Goal: Task Accomplishment & Management: Manage account settings

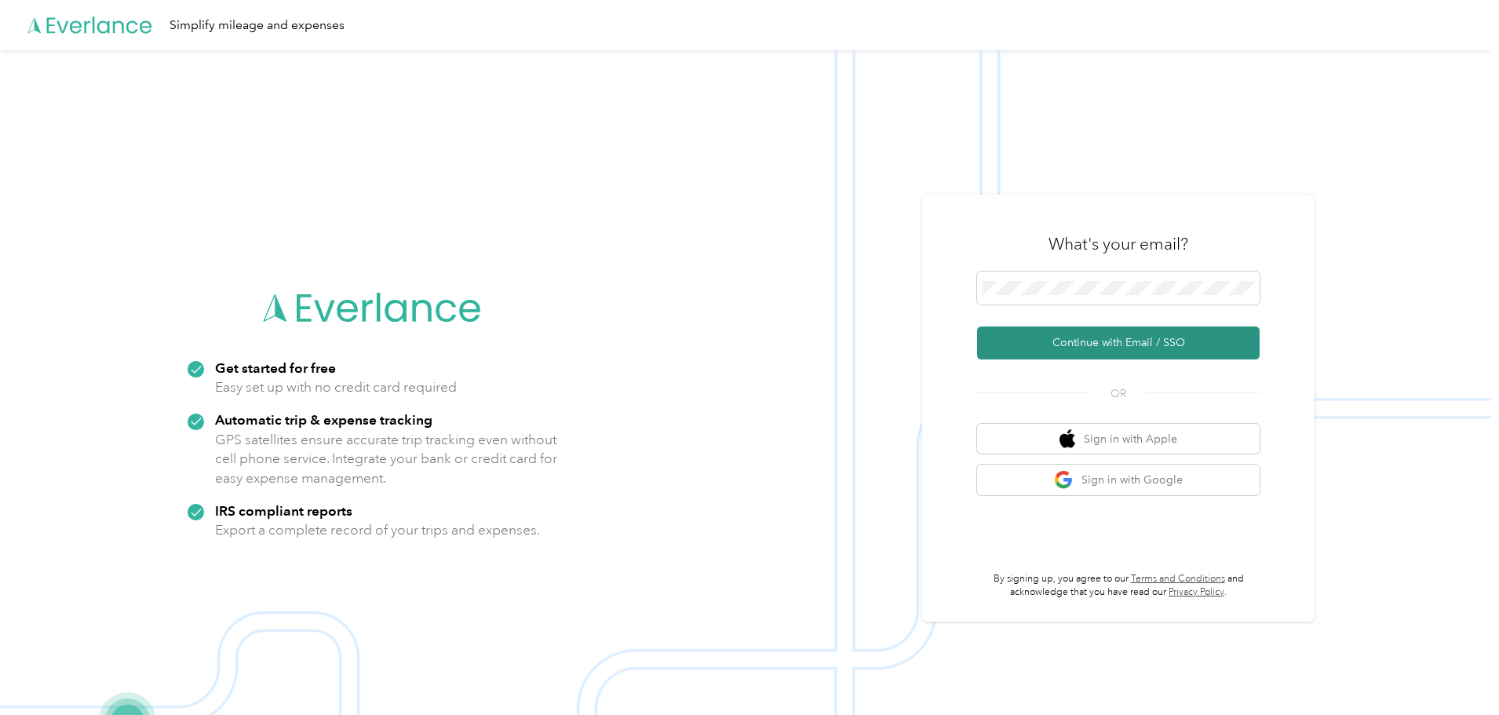
click at [1121, 342] on button "Continue with Email / SSO" at bounding box center [1118, 342] width 282 height 33
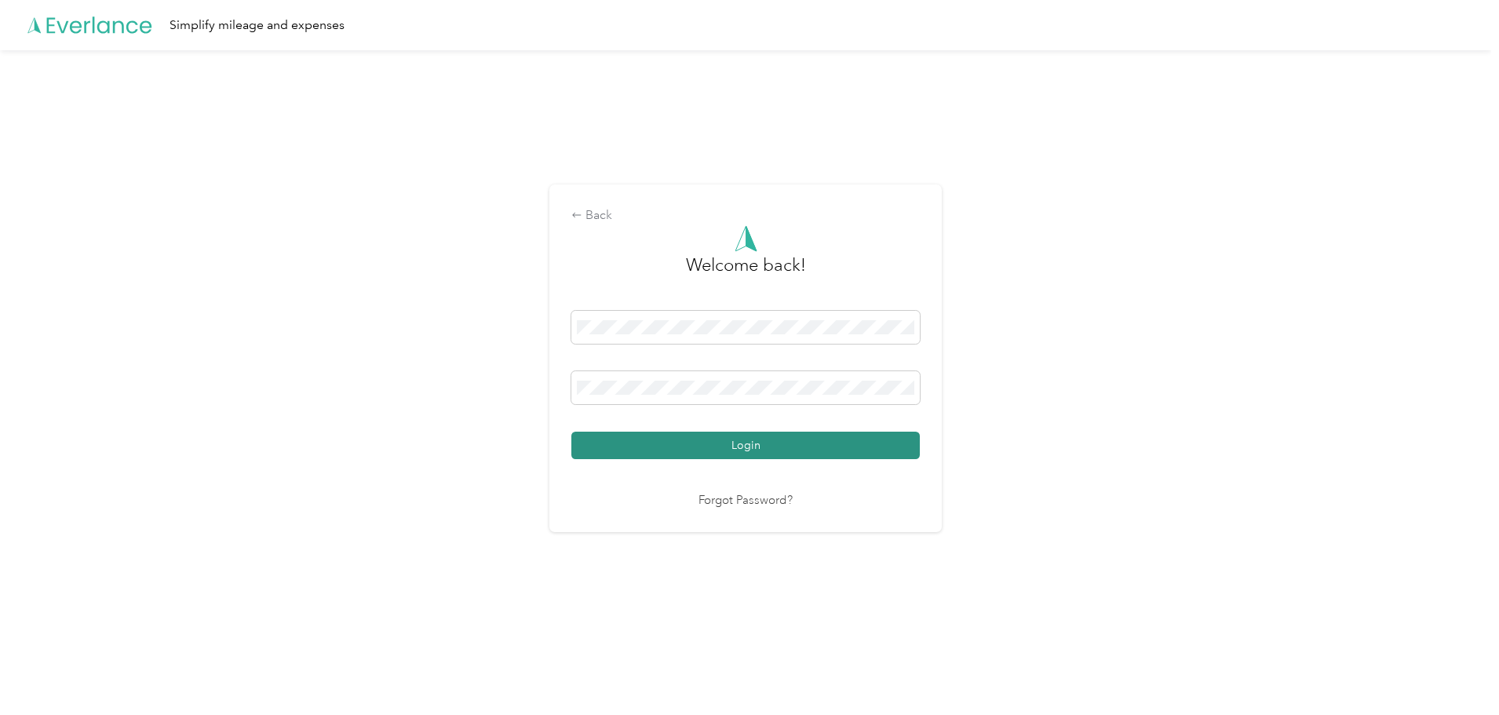
click at [713, 438] on button "Login" at bounding box center [745, 445] width 348 height 27
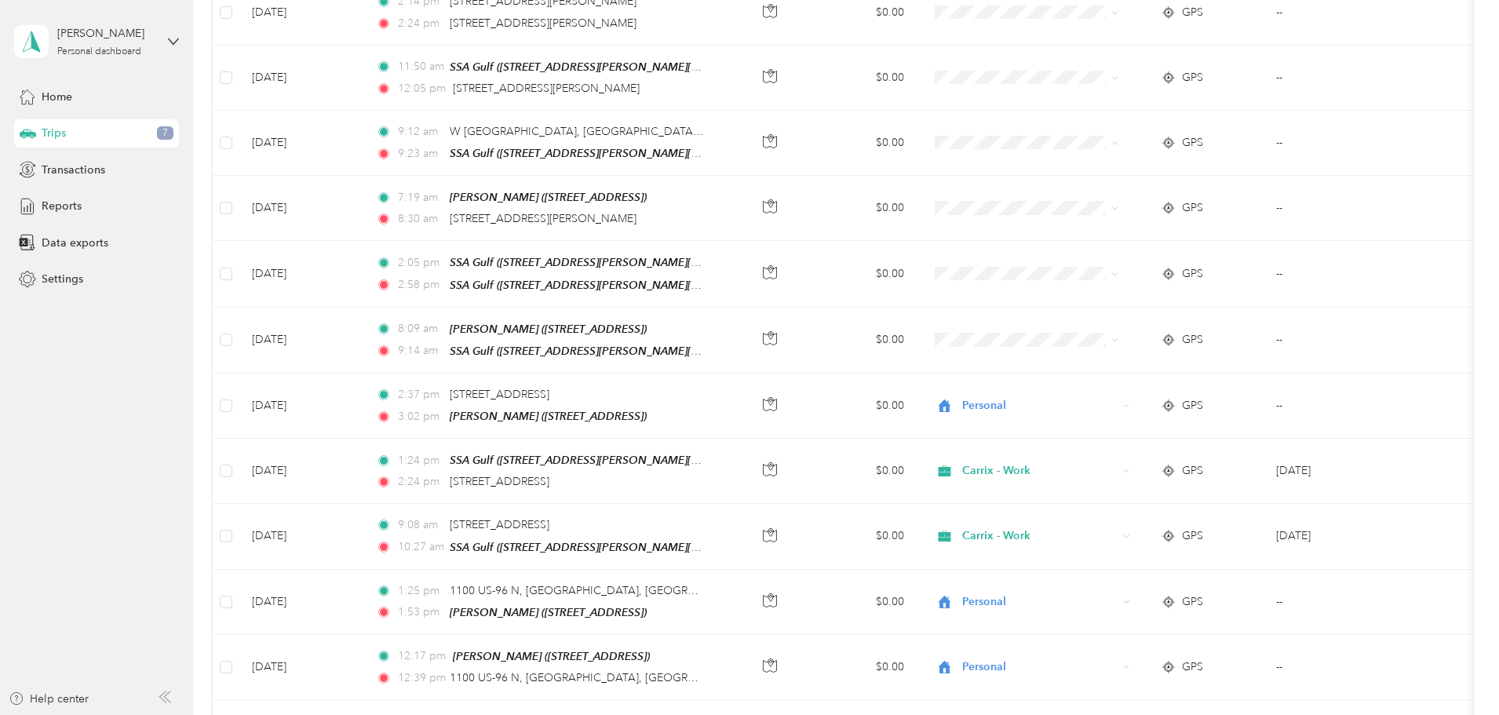
scroll to position [314, 0]
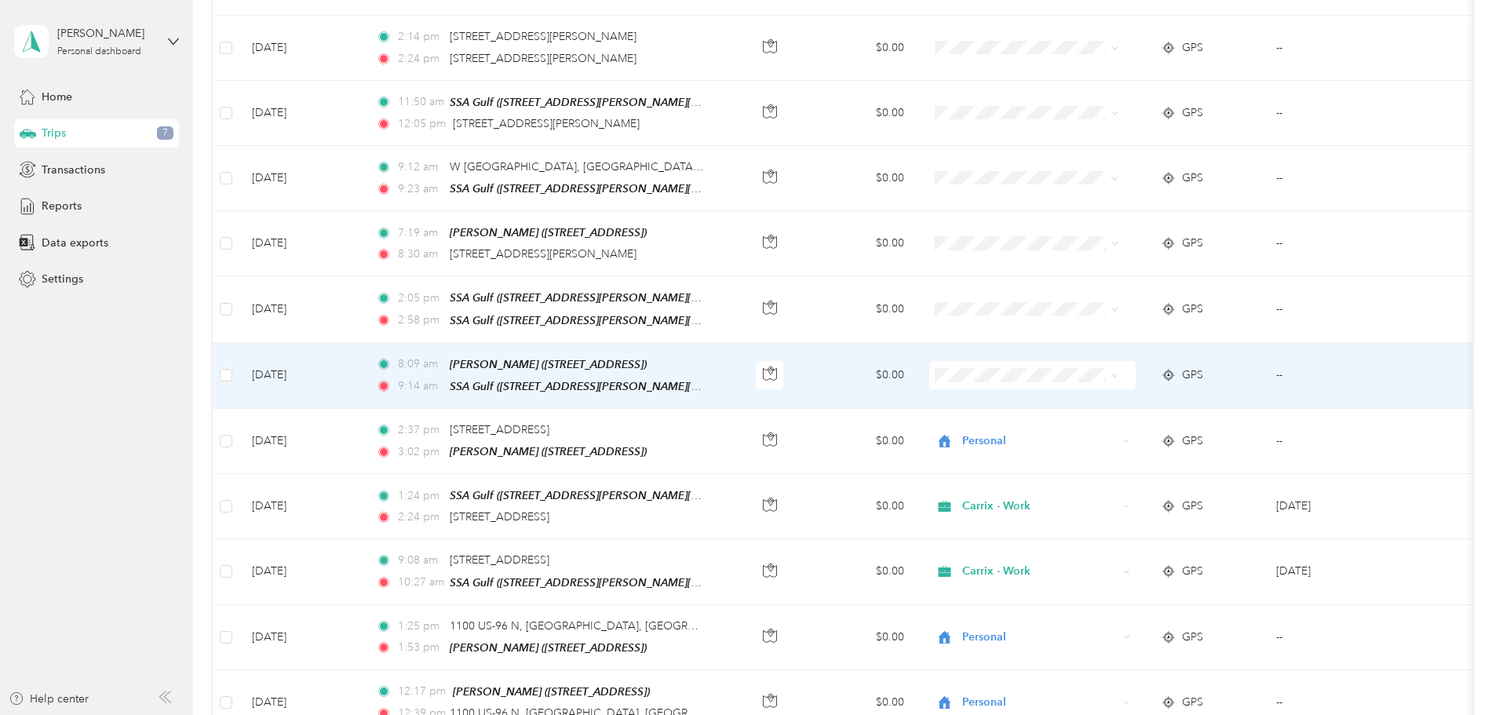
click at [1049, 427] on span "Personal" at bounding box center [1109, 423] width 145 height 16
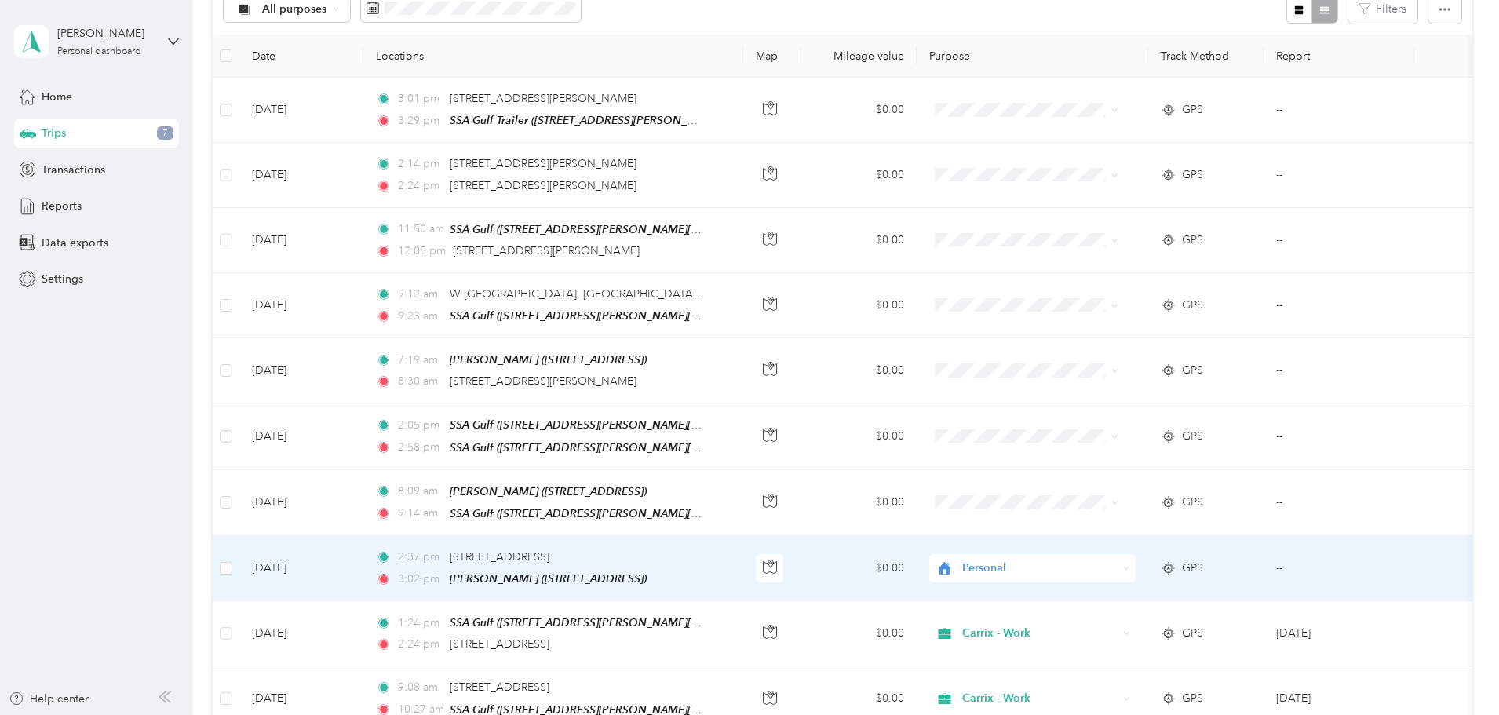
scroll to position [157, 0]
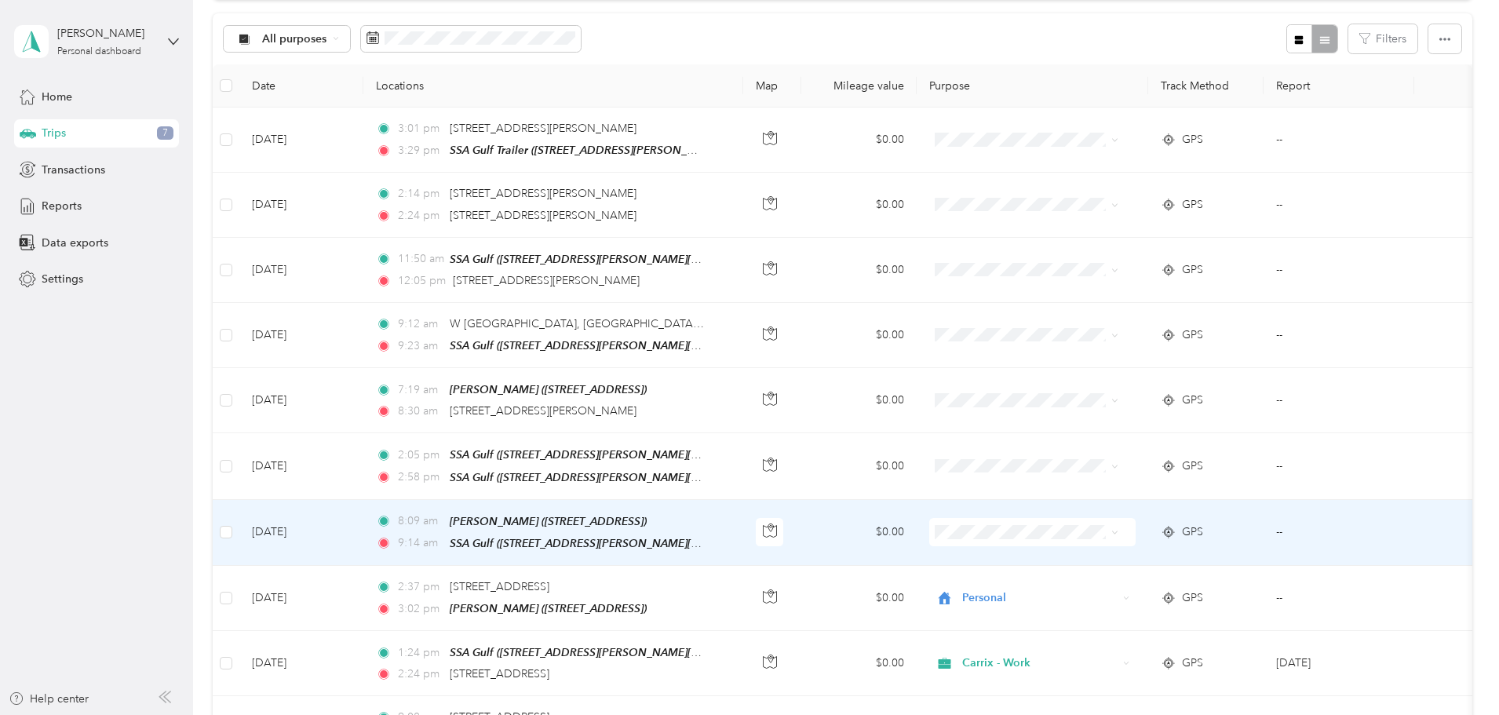
click at [1060, 543] on td at bounding box center [1031, 533] width 231 height 66
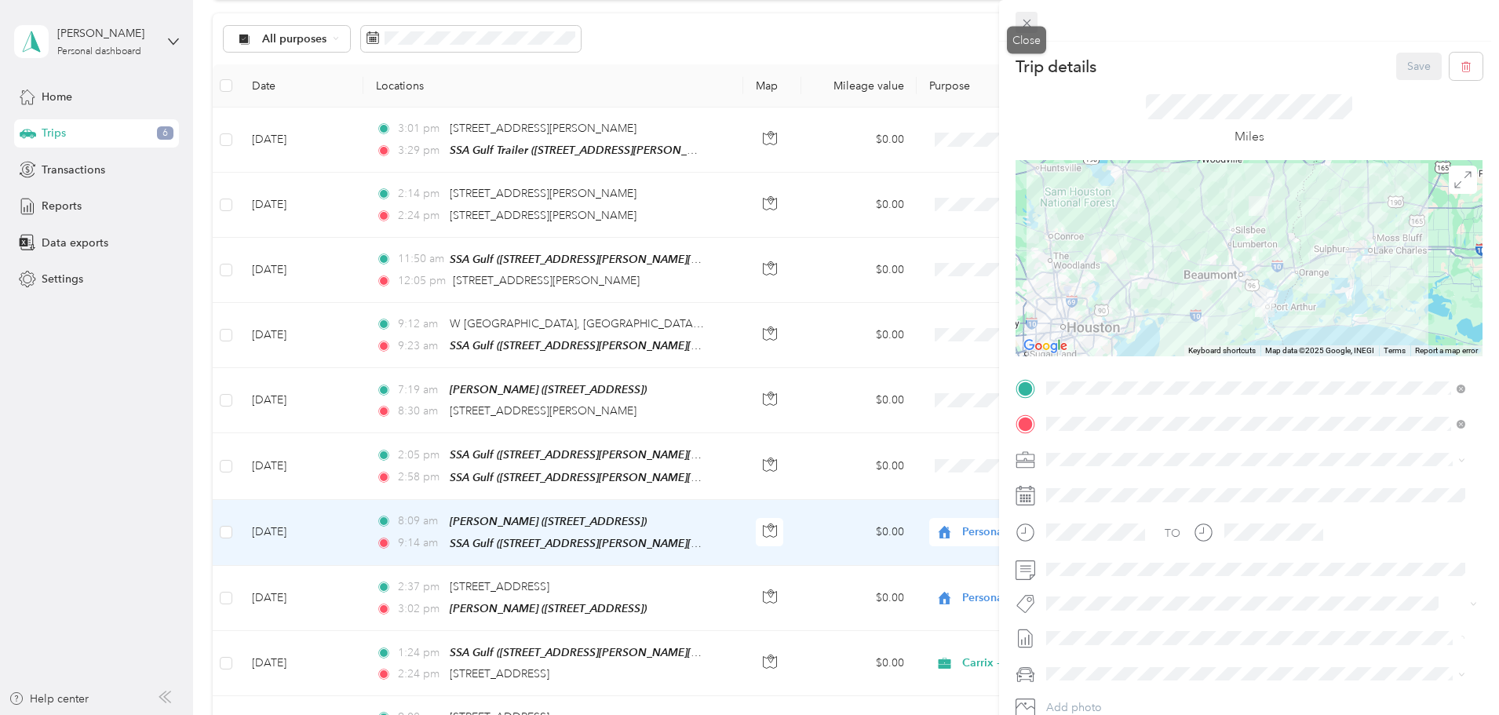
click at [1016, 26] on span at bounding box center [1026, 23] width 22 height 22
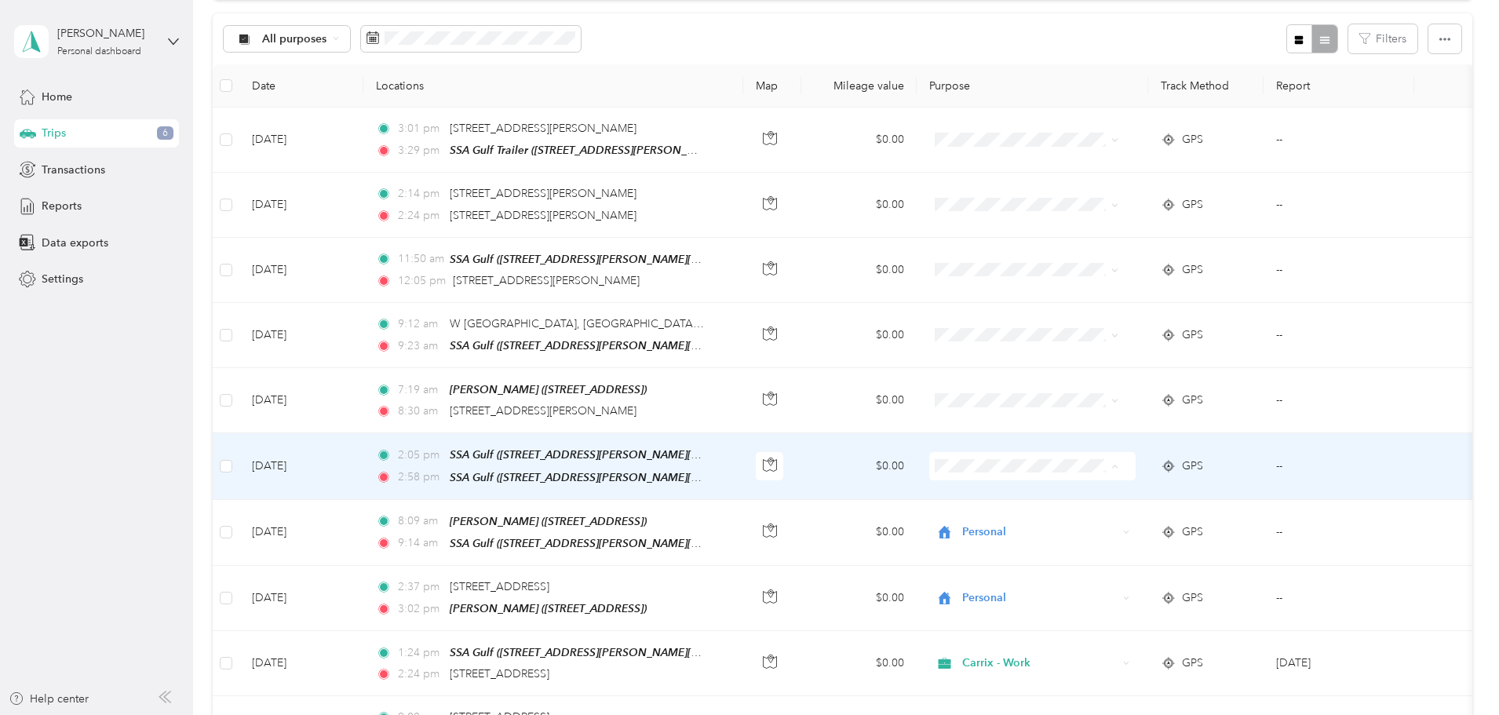
click at [1065, 485] on span "Carrix - Work" at bounding box center [1109, 491] width 145 height 16
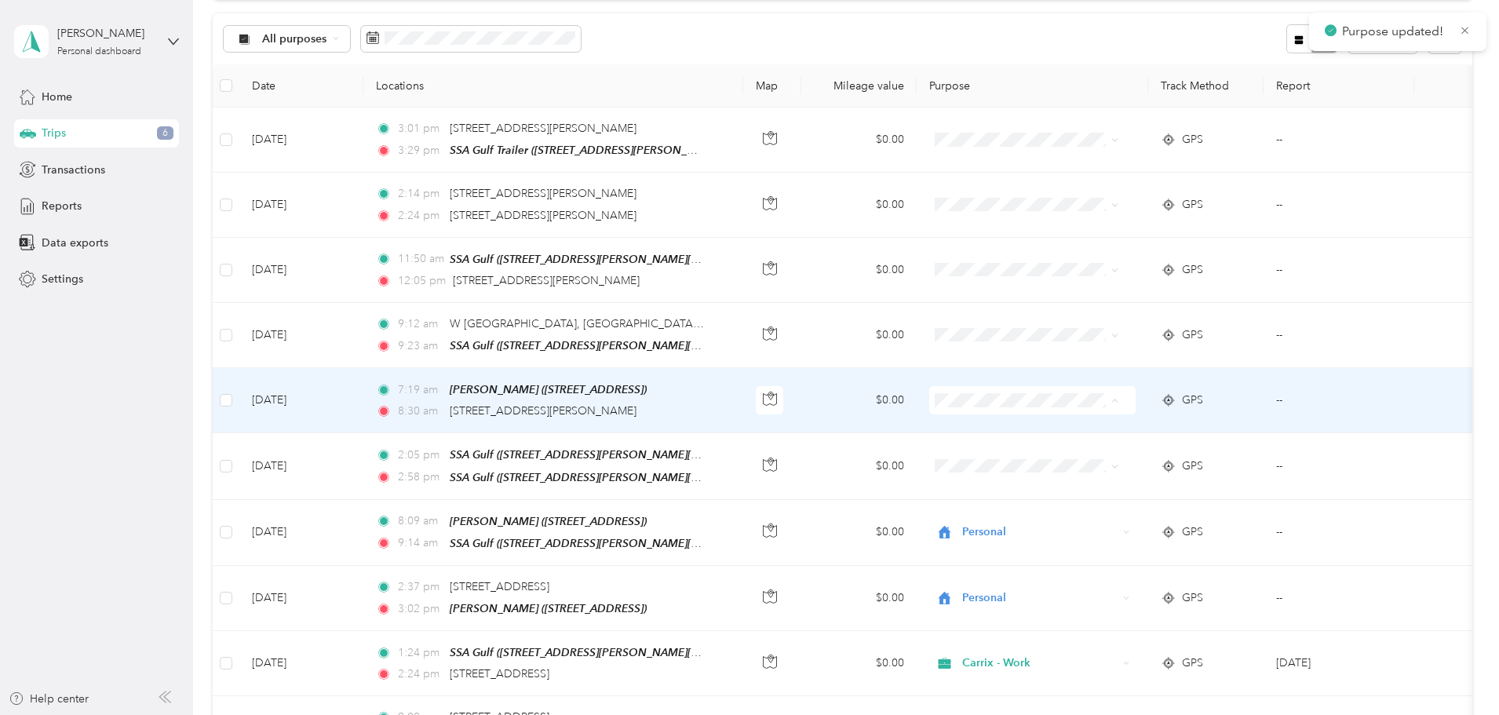
click at [1059, 446] on span "Personal" at bounding box center [1109, 454] width 145 height 16
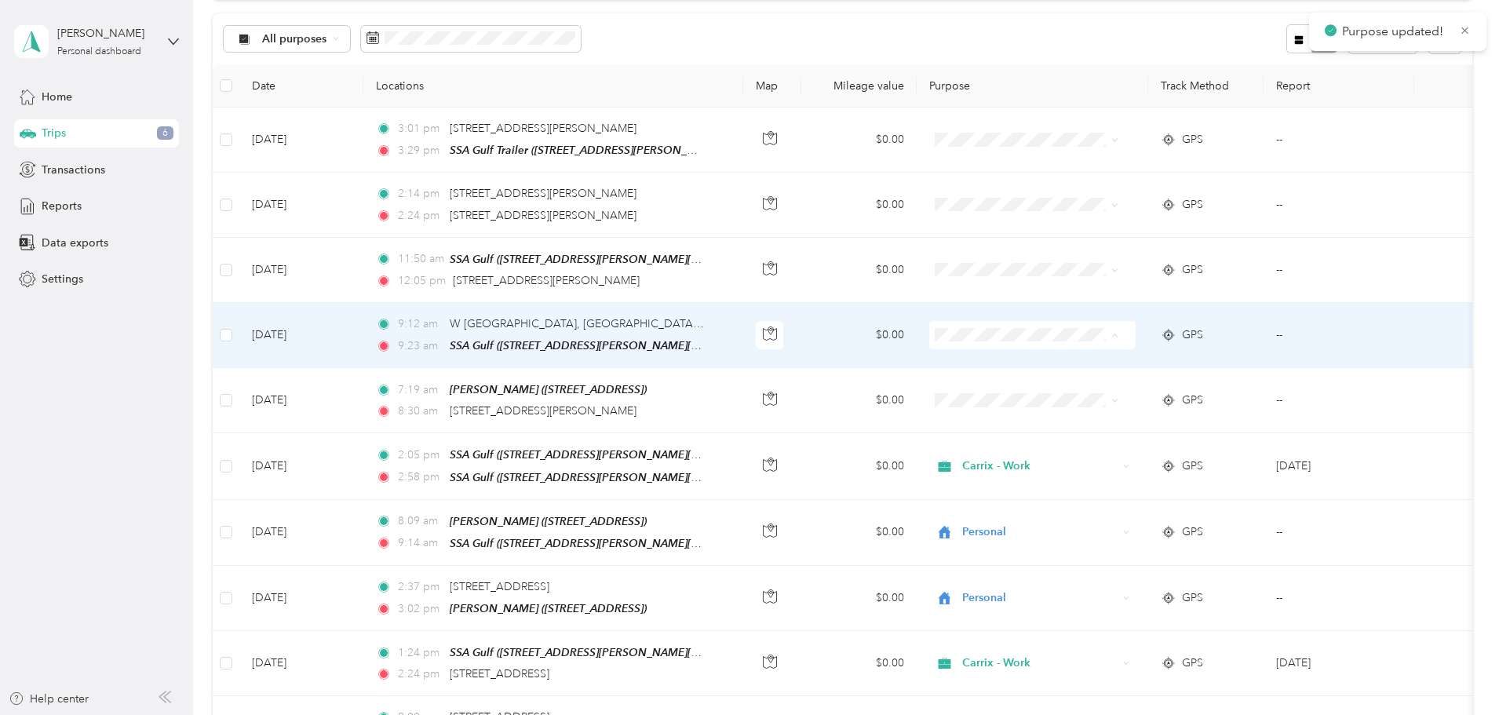
click at [1065, 365] on li "Carrix - Work" at bounding box center [1095, 361] width 195 height 27
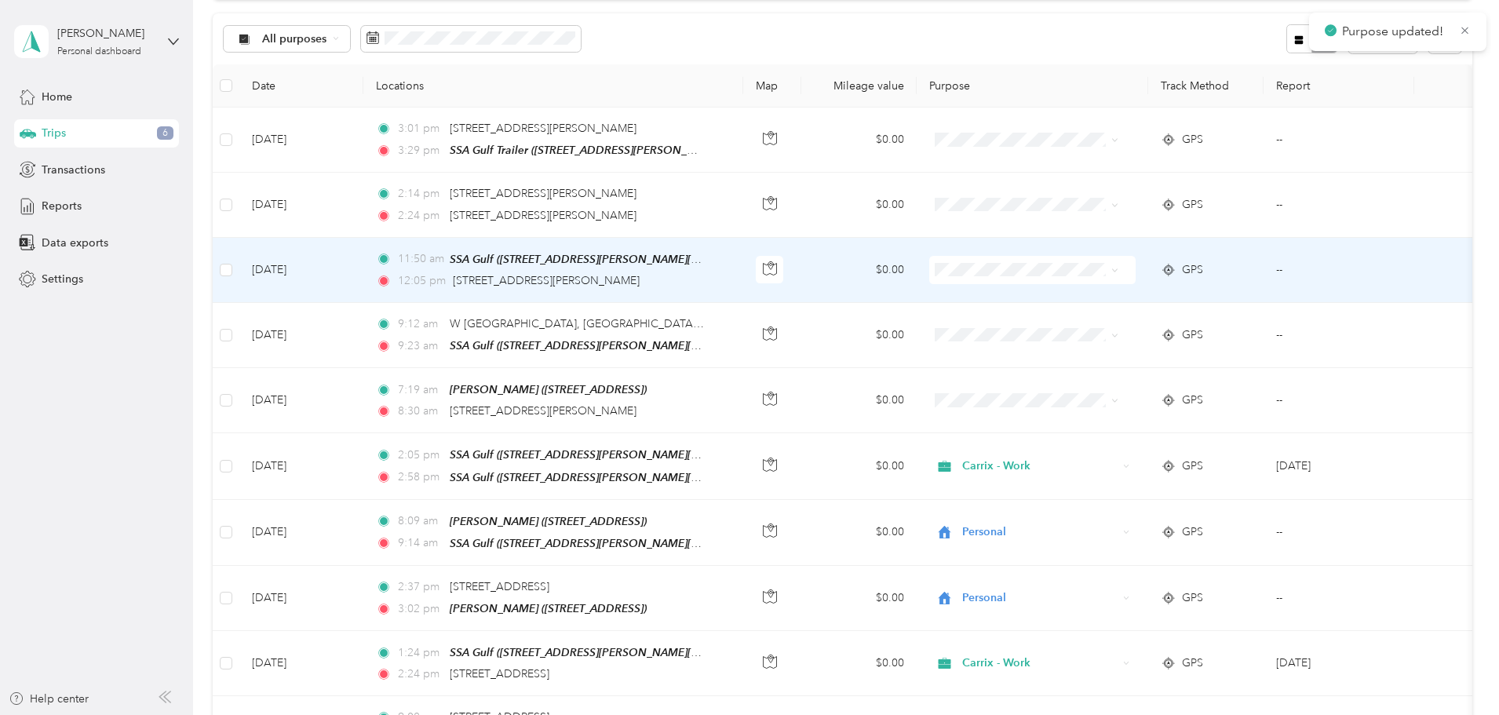
click at [1054, 297] on span "Carrix - Work" at bounding box center [1109, 298] width 145 height 16
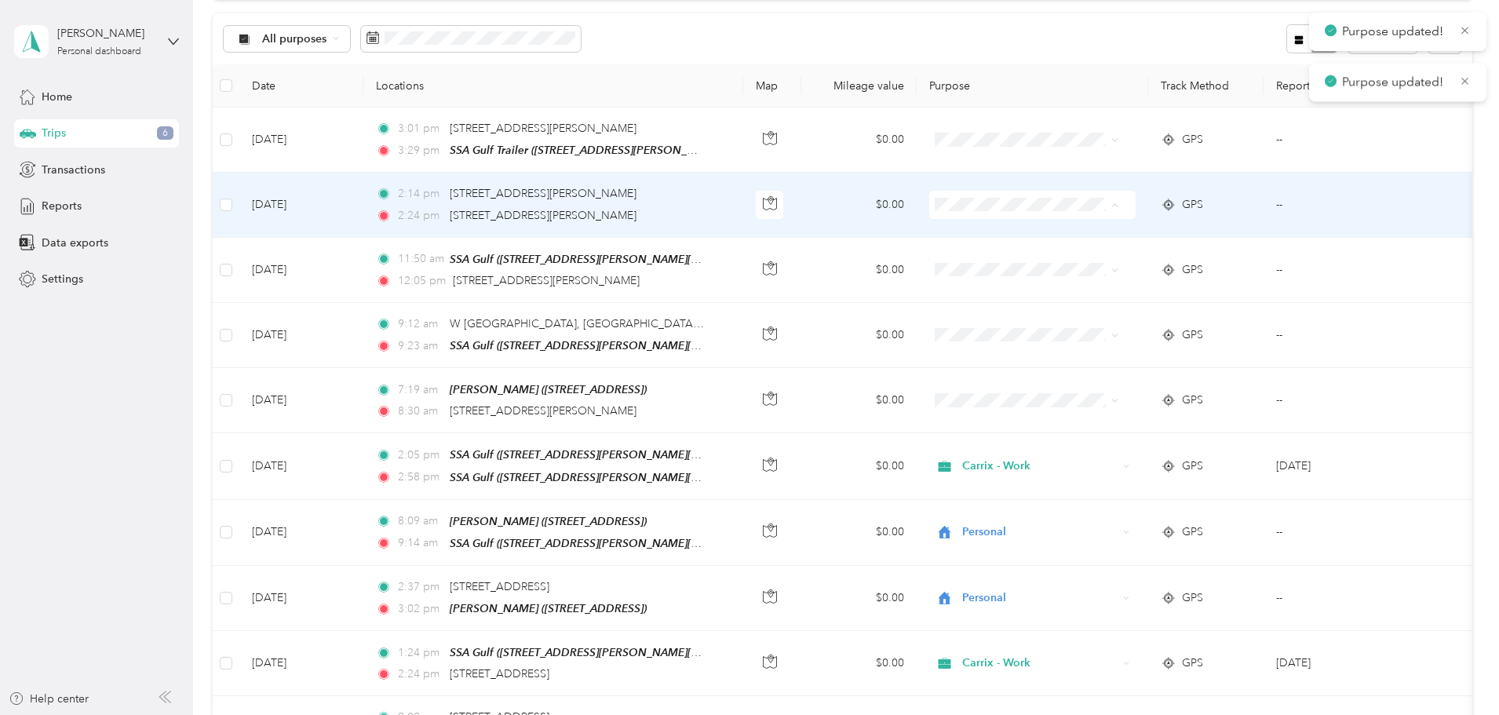
click at [1062, 236] on span "Carrix - Work" at bounding box center [1109, 233] width 145 height 16
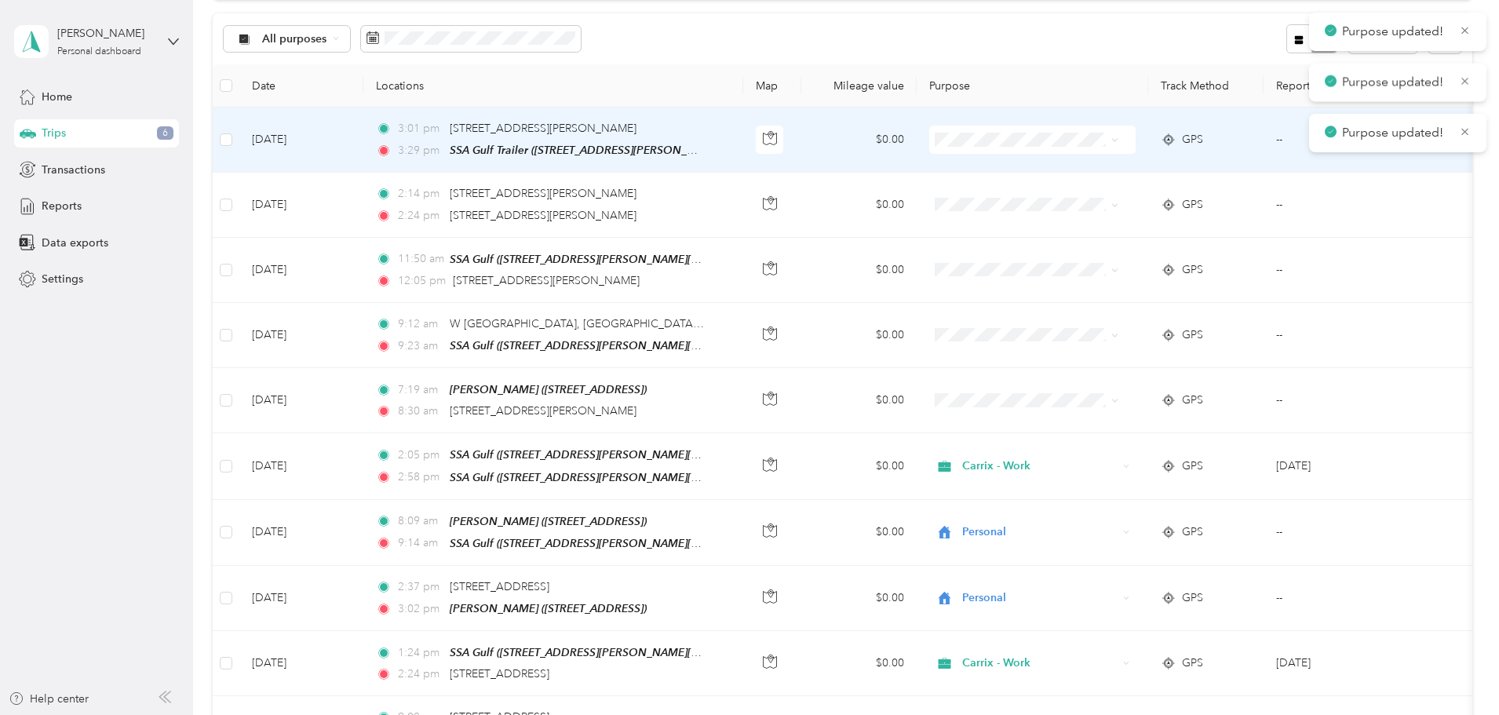
click at [1054, 151] on span at bounding box center [1032, 140] width 206 height 28
click at [1061, 147] on span at bounding box center [1032, 140] width 206 height 28
click at [1121, 172] on li "Carrix - Work" at bounding box center [1095, 168] width 195 height 27
